Goal: Information Seeking & Learning: Learn about a topic

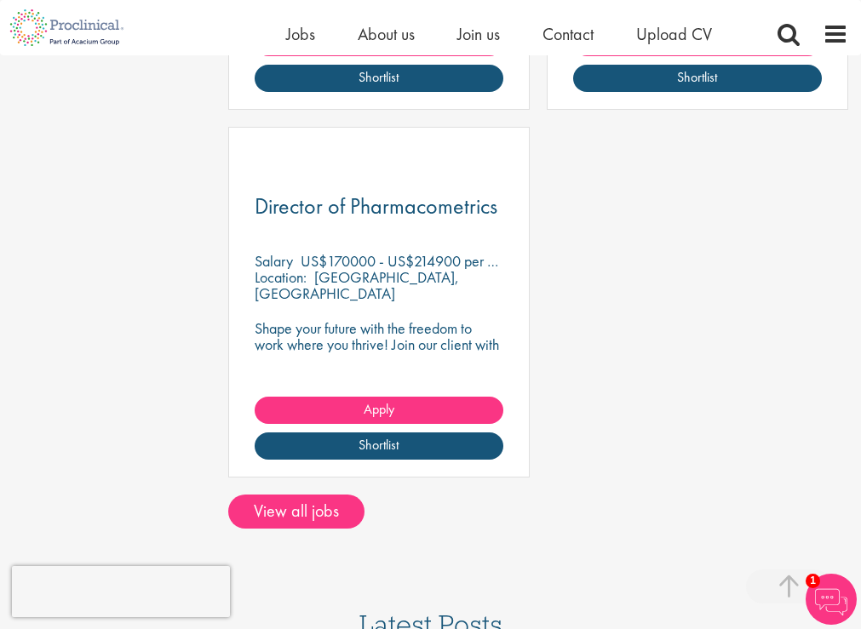
scroll to position [1362, 0]
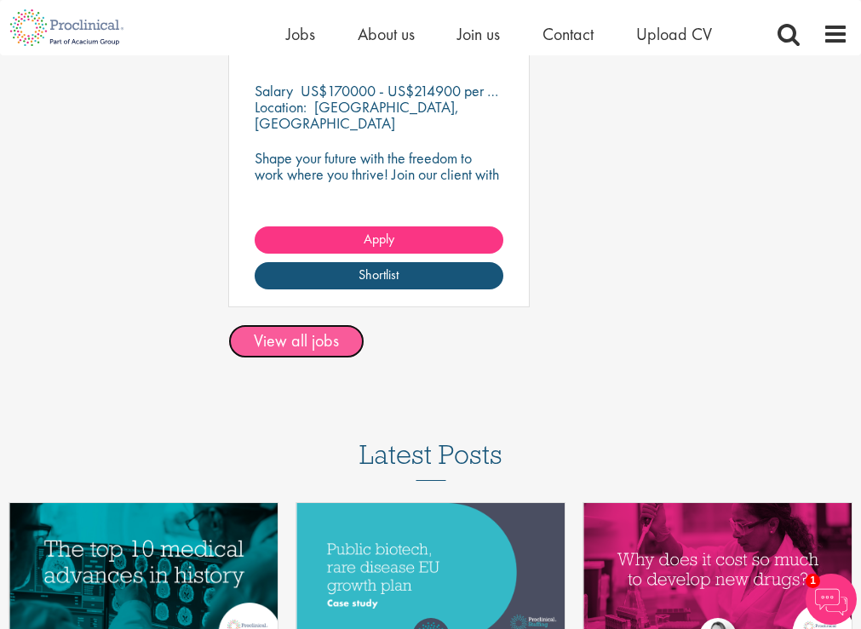
click at [309, 342] on link "View all jobs" at bounding box center [296, 341] width 136 height 34
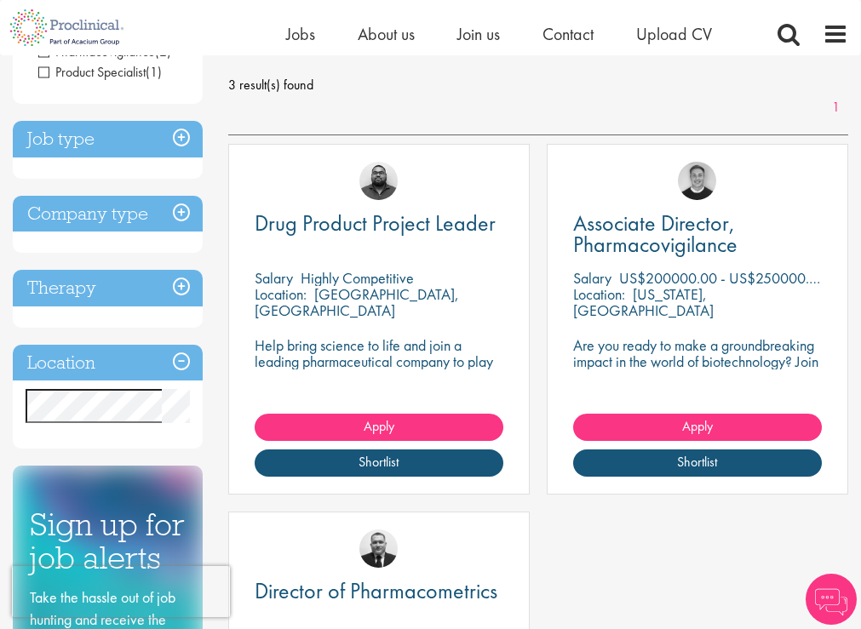
scroll to position [170, 0]
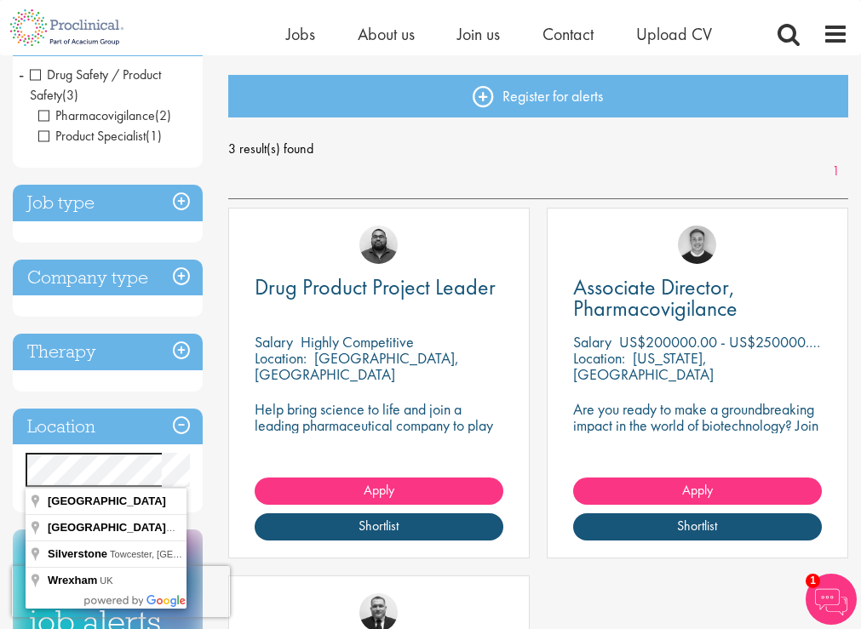
click at [454, 163] on div "3 result(s) found 1" at bounding box center [538, 158] width 620 height 45
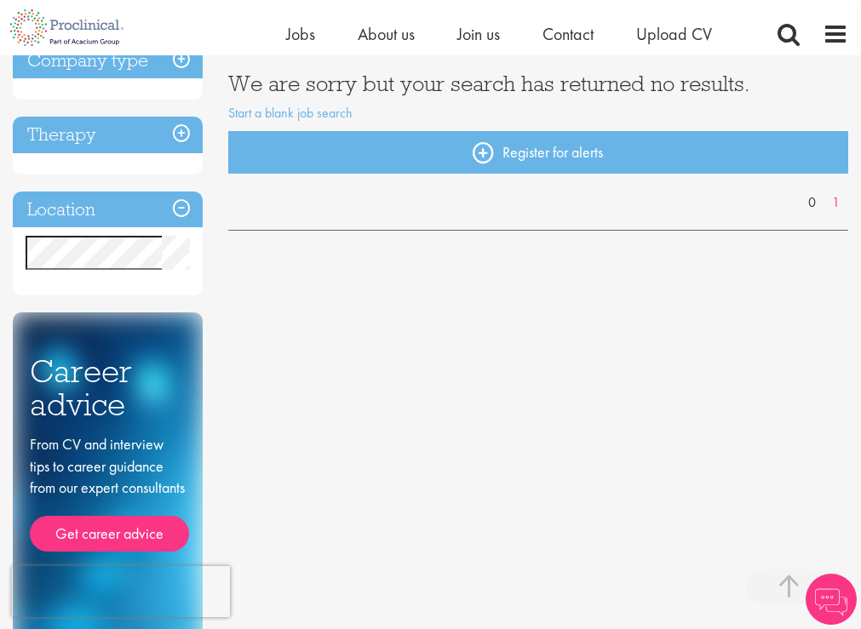
scroll to position [426, 0]
